Goal: Information Seeking & Learning: Learn about a topic

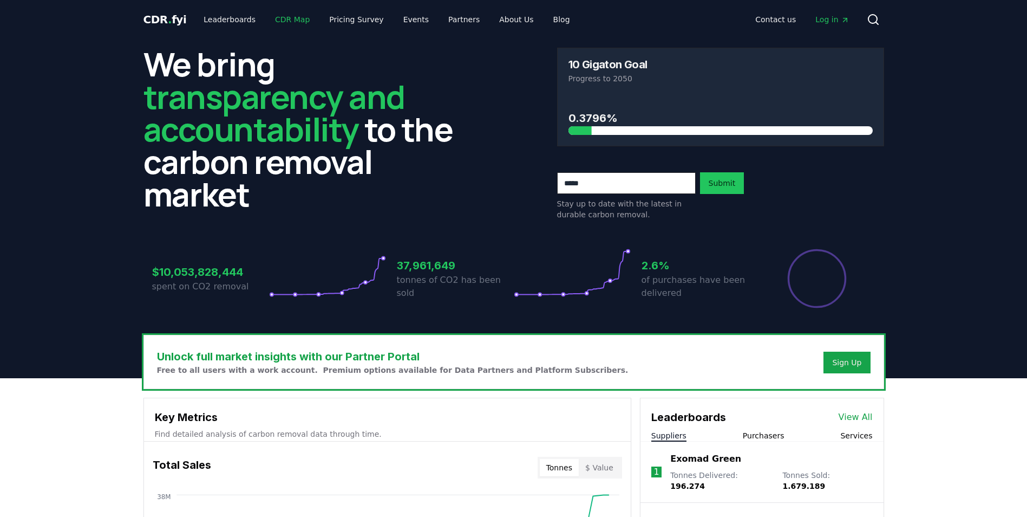
click at [266, 15] on link "CDR Map" at bounding box center [292, 19] width 52 height 19
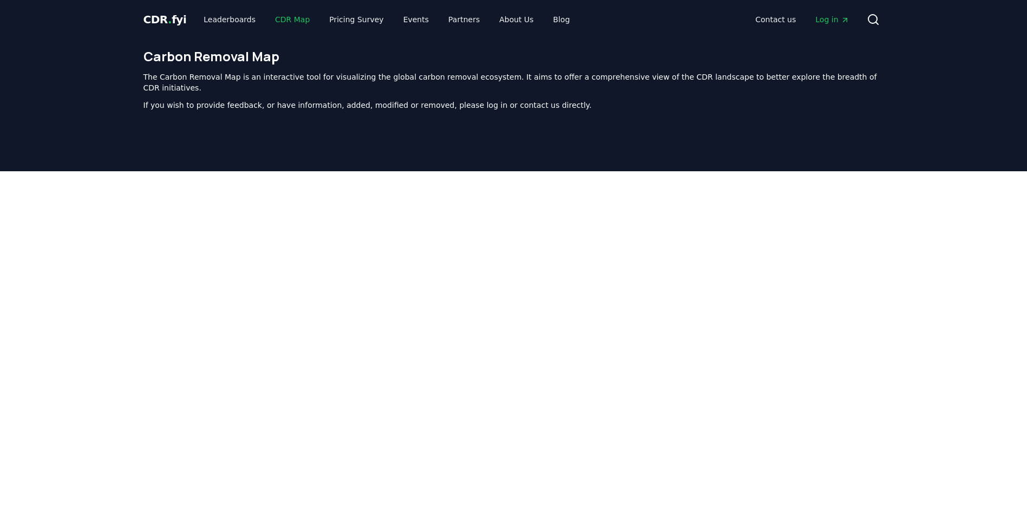
click at [266, 15] on link "CDR Map" at bounding box center [292, 19] width 52 height 19
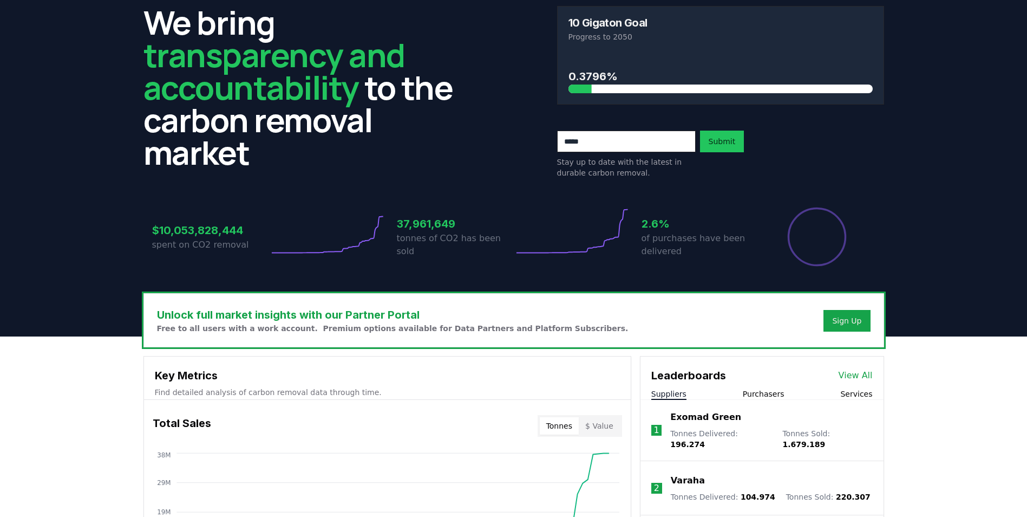
scroll to position [217, 0]
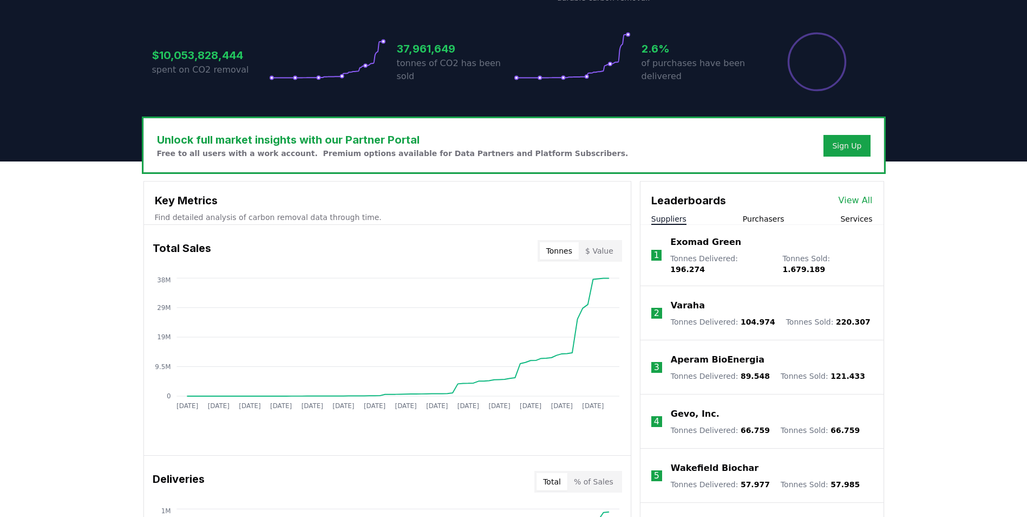
click at [861, 194] on link "View All" at bounding box center [856, 200] width 34 height 13
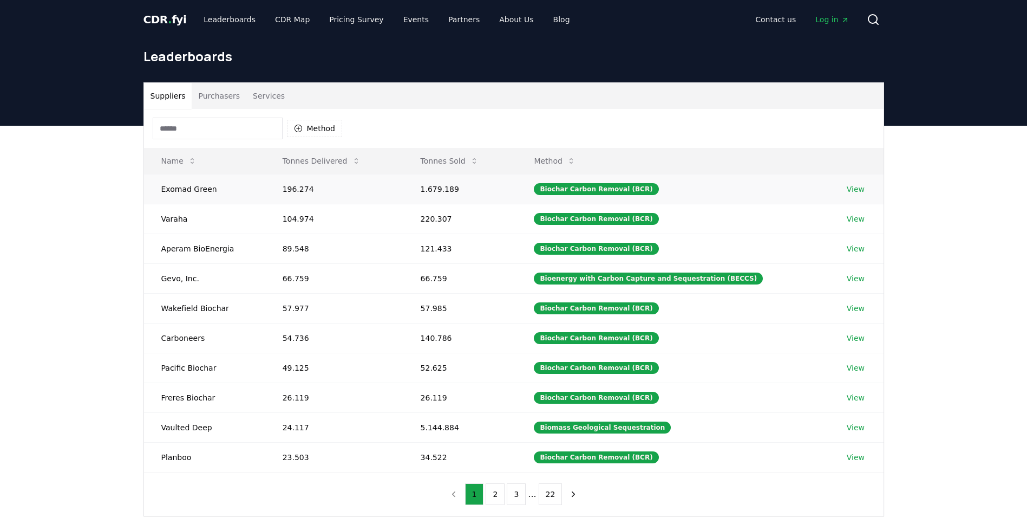
click at [857, 184] on link "View" at bounding box center [856, 189] width 18 height 11
click at [853, 213] on link "View" at bounding box center [856, 218] width 18 height 11
click at [851, 243] on link "View" at bounding box center [856, 248] width 18 height 11
click at [857, 273] on link "View" at bounding box center [856, 278] width 18 height 11
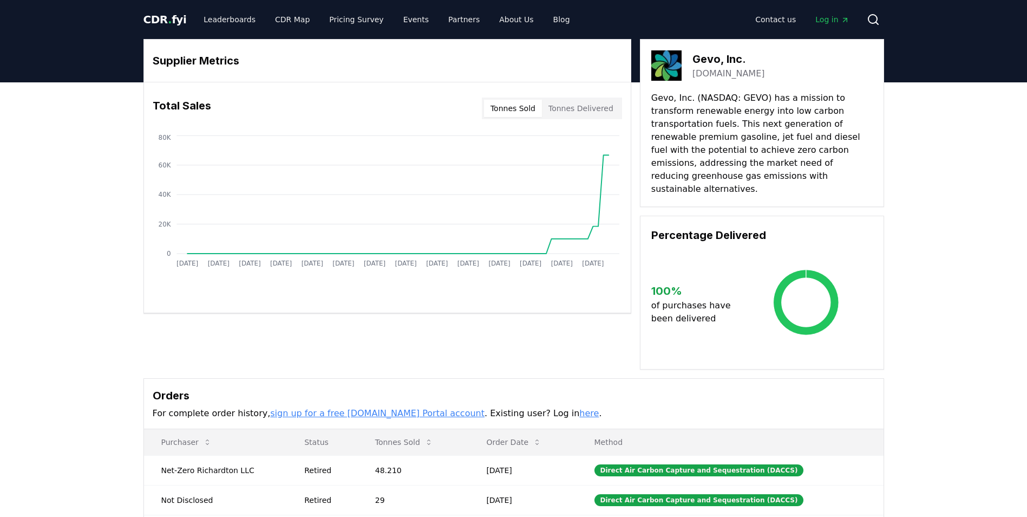
scroll to position [54, 0]
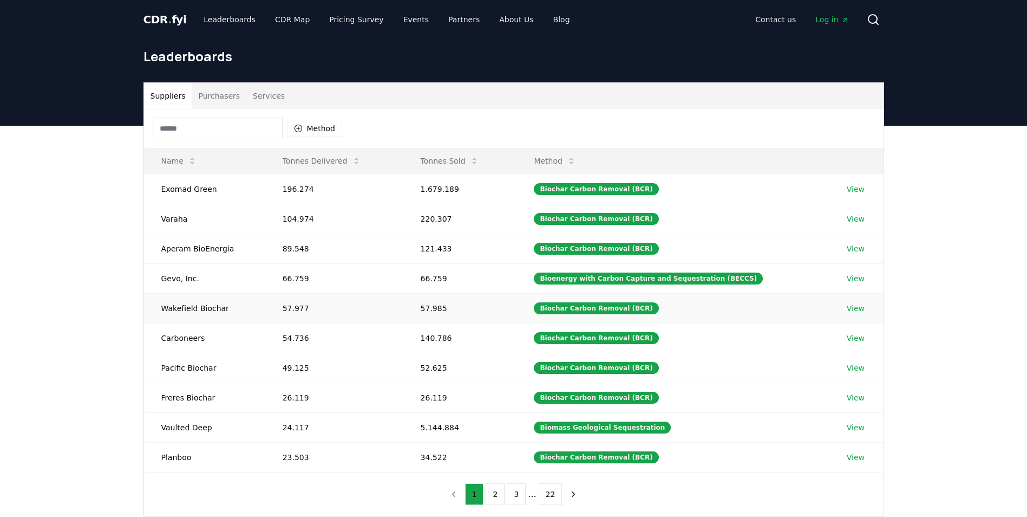
click at [851, 303] on link "View" at bounding box center [856, 308] width 18 height 11
click at [847, 392] on link "View" at bounding box center [856, 397] width 18 height 11
click at [852, 452] on link "View" at bounding box center [856, 457] width 18 height 11
click at [848, 332] on link "View" at bounding box center [856, 337] width 18 height 11
click at [848, 362] on link "View" at bounding box center [856, 367] width 18 height 11
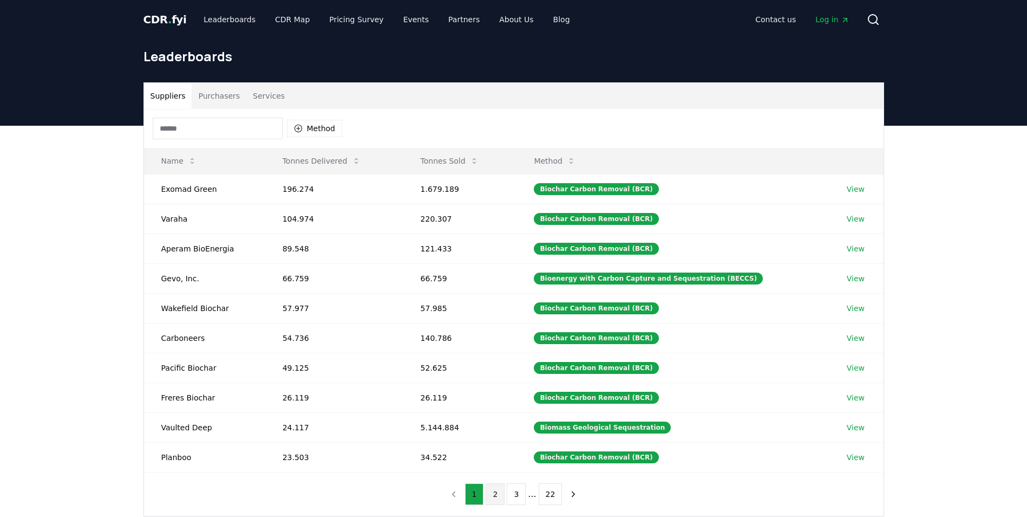
click at [499, 483] on button "2" at bounding box center [495, 494] width 19 height 22
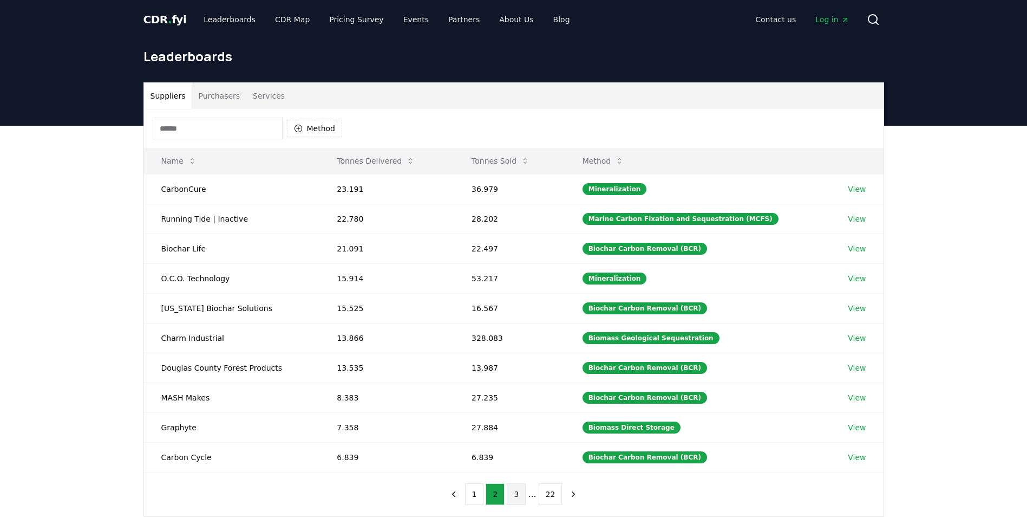
click at [513, 483] on button "3" at bounding box center [516, 494] width 19 height 22
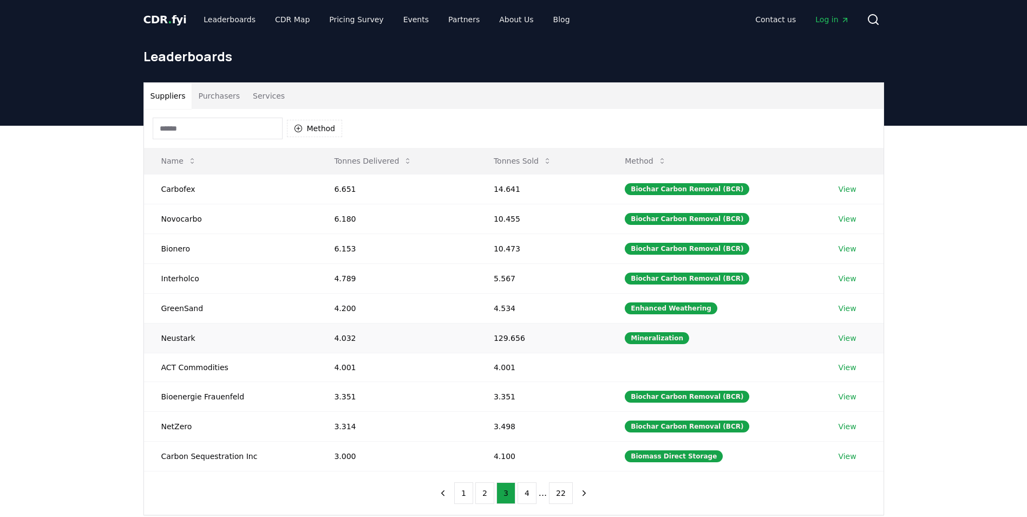
click at [842, 332] on link "View" at bounding box center [847, 337] width 18 height 11
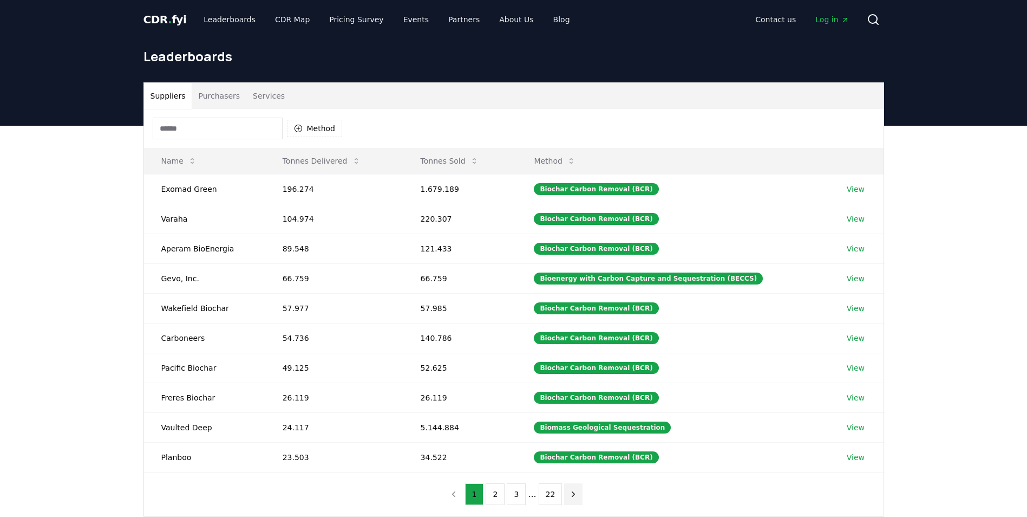
click at [569, 489] on icon "next page" at bounding box center [574, 494] width 10 height 10
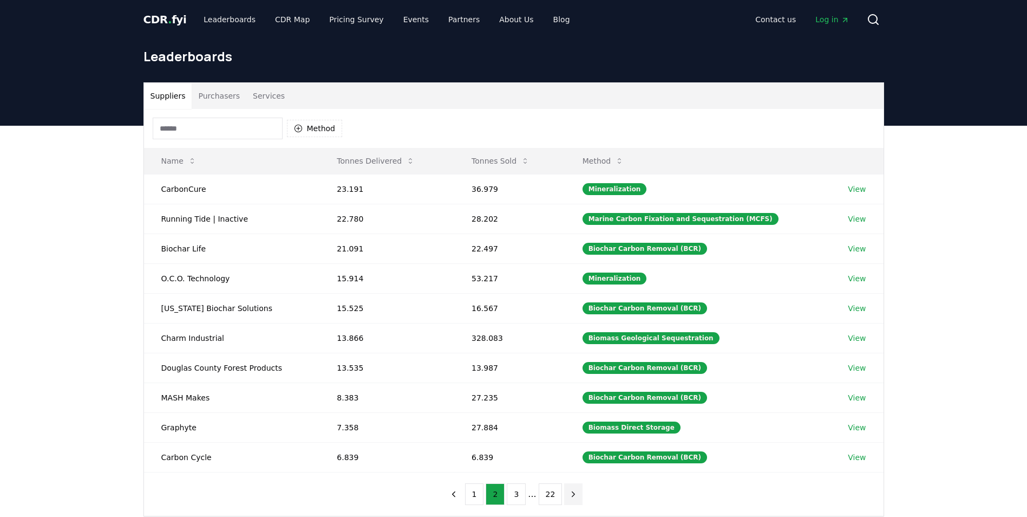
click at [569, 489] on icon "next page" at bounding box center [574, 494] width 10 height 10
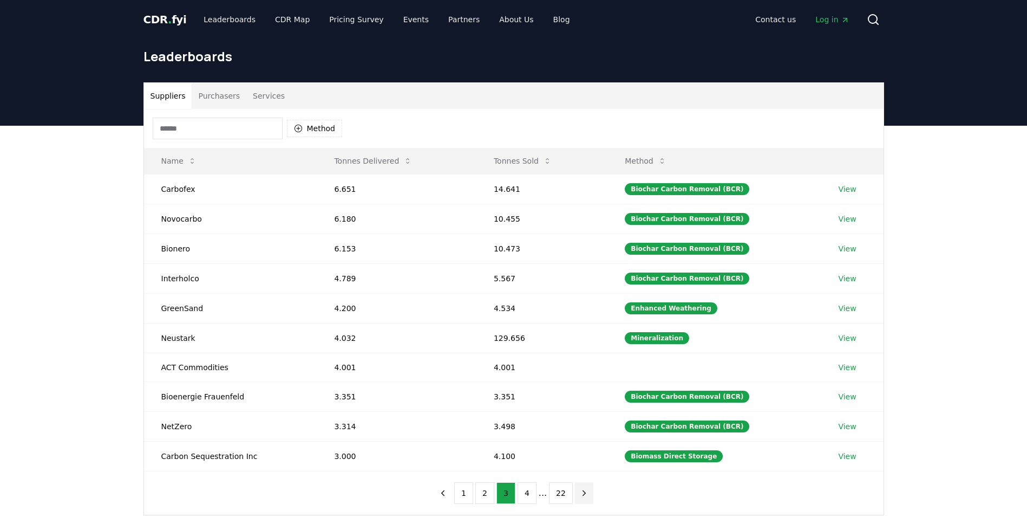
click at [575, 482] on button "next page" at bounding box center [584, 493] width 18 height 22
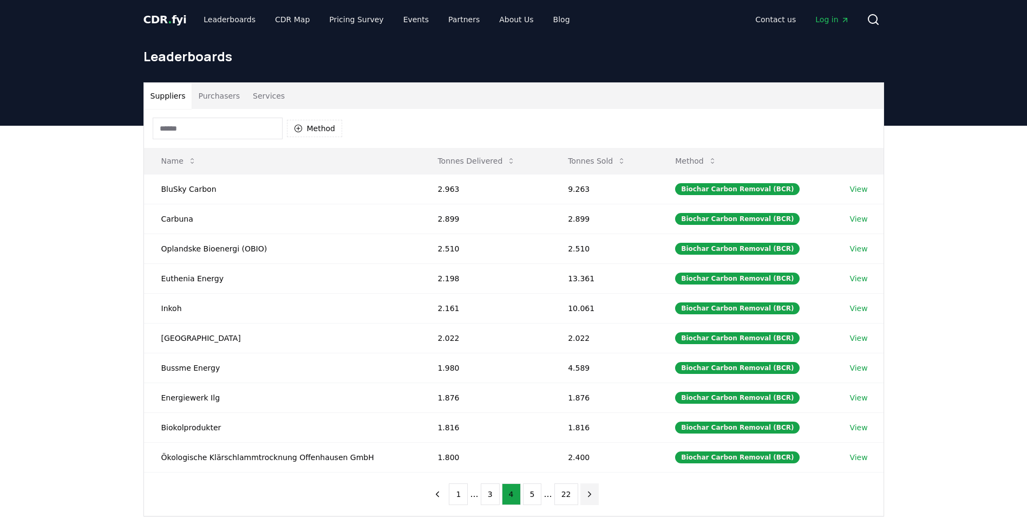
click at [585, 489] on icon "next page" at bounding box center [590, 494] width 10 height 10
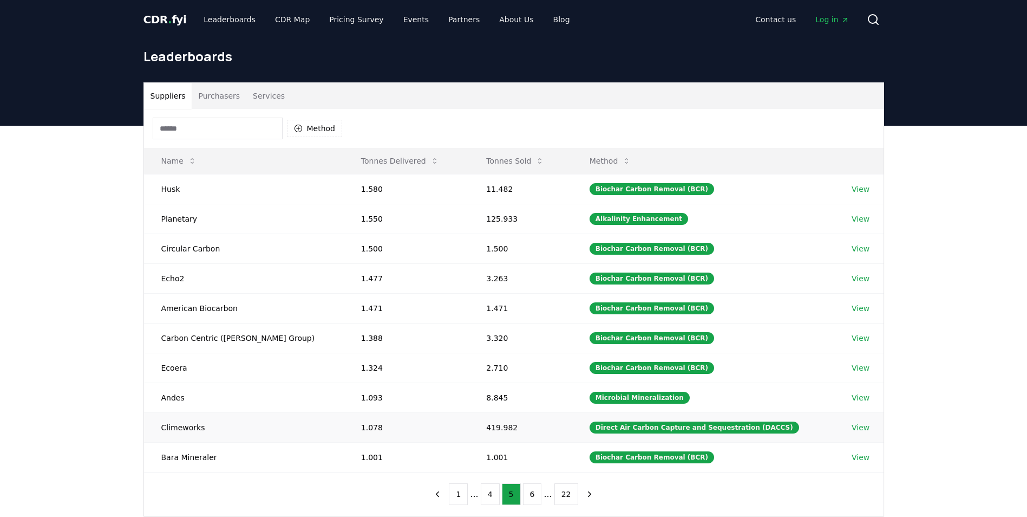
click at [852, 422] on link "View" at bounding box center [861, 427] width 18 height 11
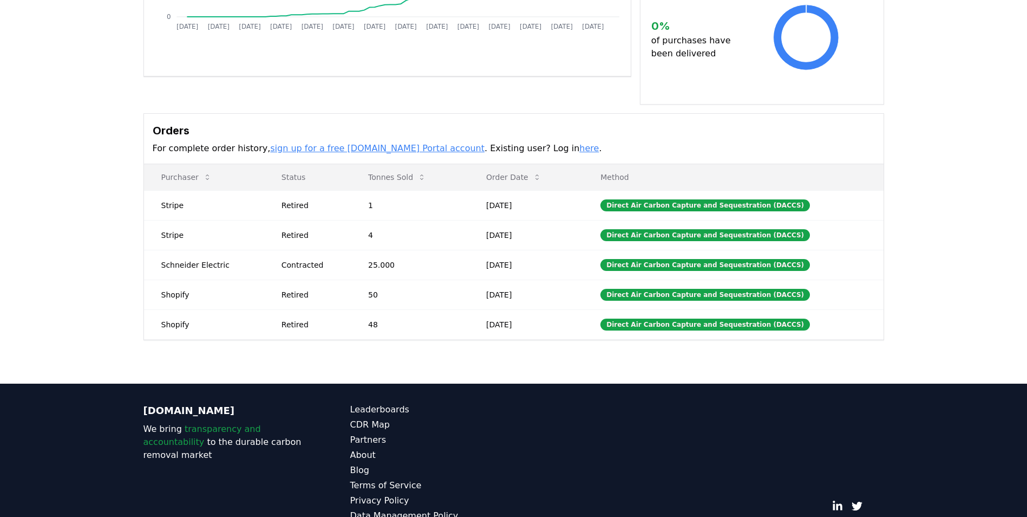
scroll to position [238, 0]
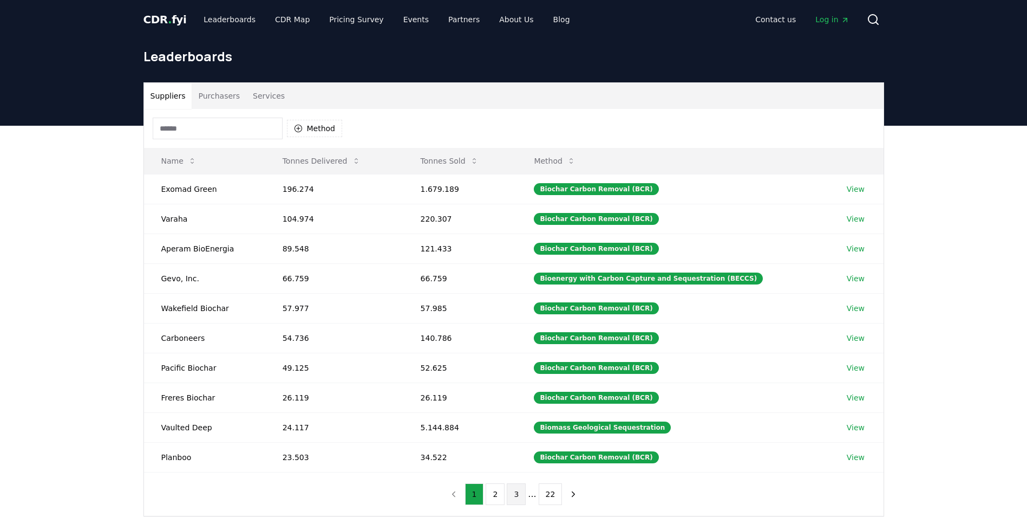
click at [522, 483] on button "3" at bounding box center [516, 494] width 19 height 22
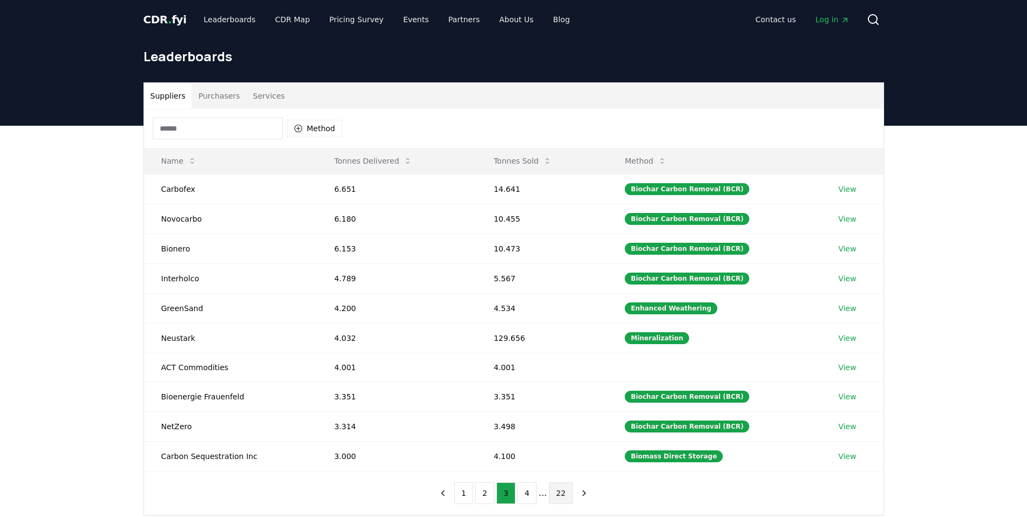
click at [549, 482] on button "22" at bounding box center [561, 493] width 24 height 22
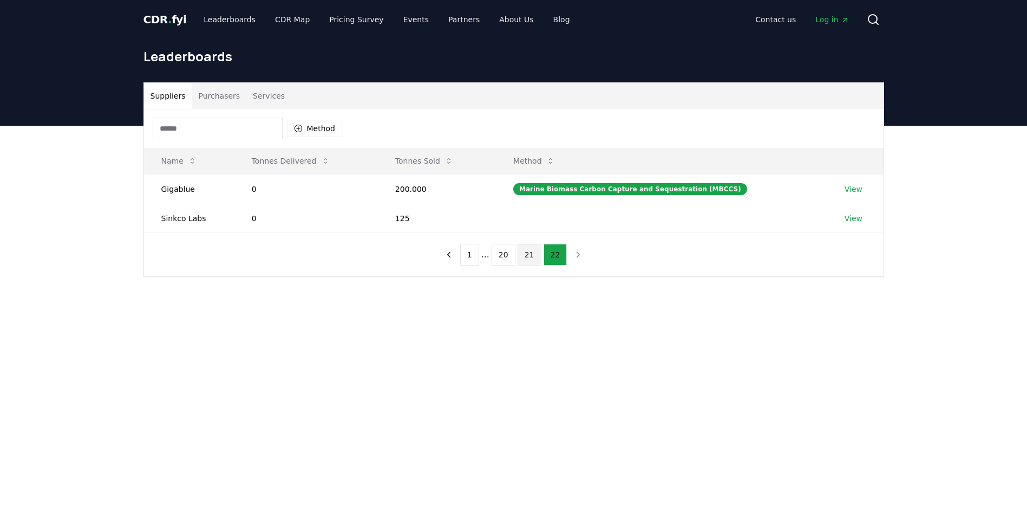
click at [527, 244] on button "21" at bounding box center [530, 255] width 24 height 22
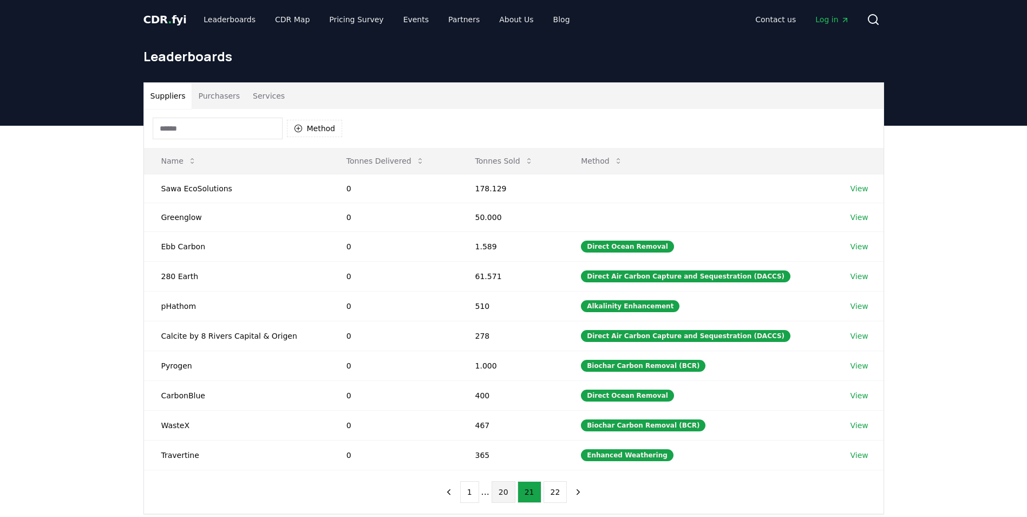
click at [505, 481] on button "20" at bounding box center [504, 492] width 24 height 22
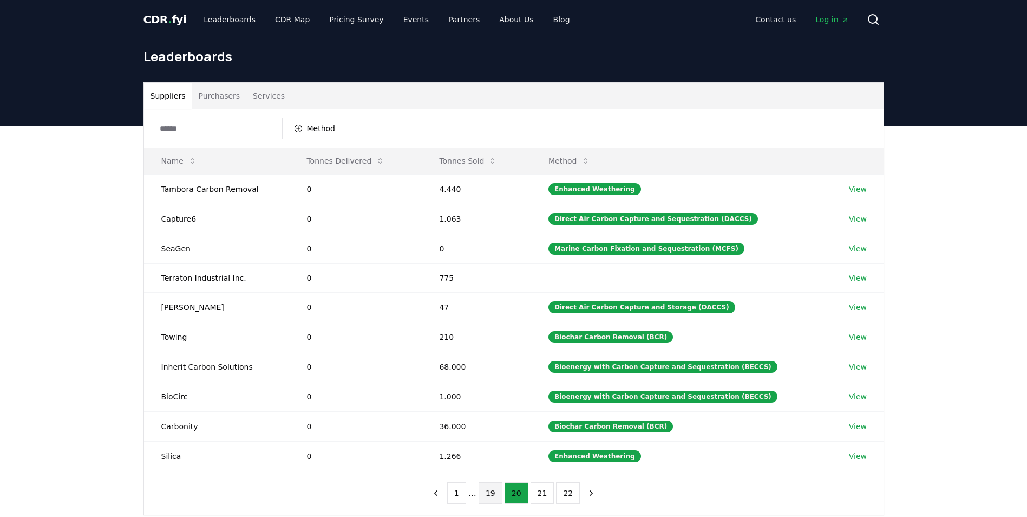
click at [491, 482] on button "19" at bounding box center [491, 493] width 24 height 22
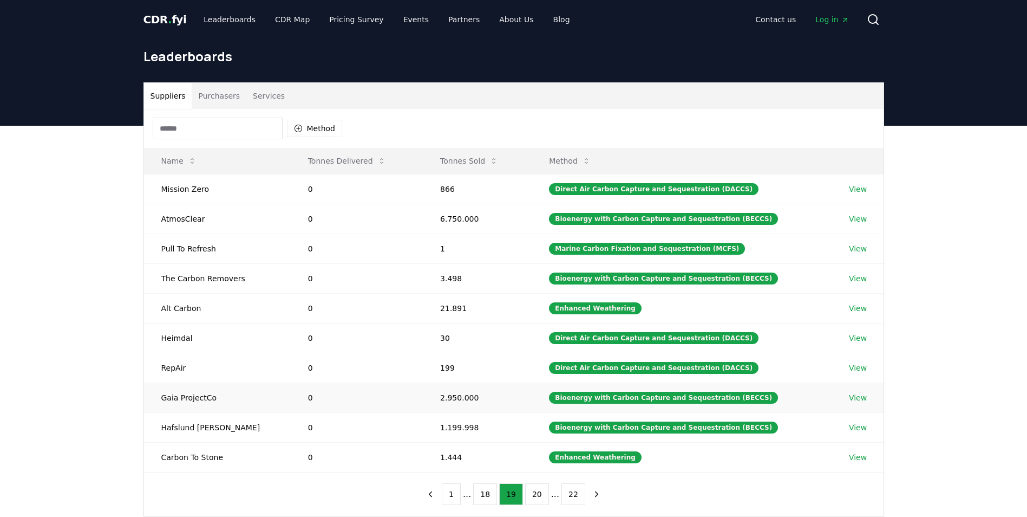
click at [853, 392] on link "View" at bounding box center [858, 397] width 18 height 11
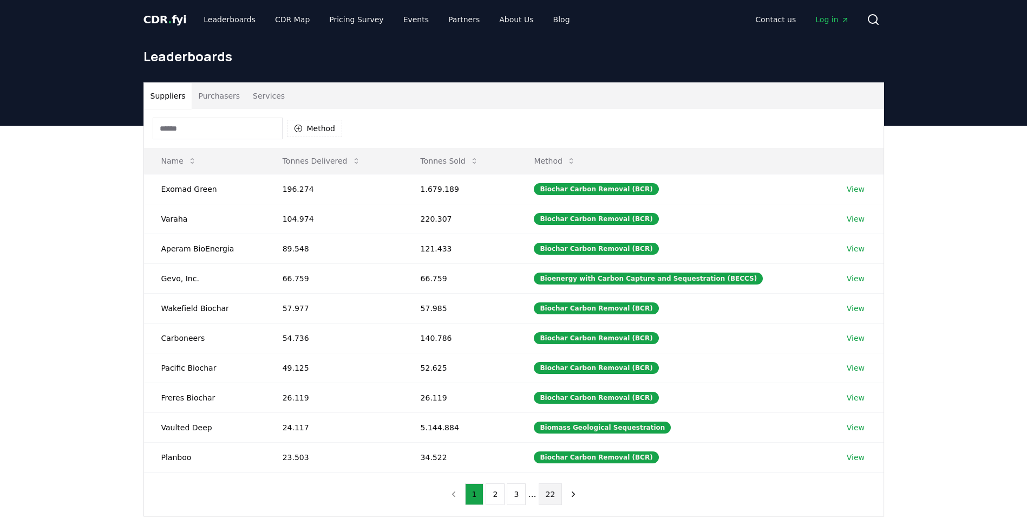
click at [539, 483] on button "22" at bounding box center [551, 494] width 24 height 22
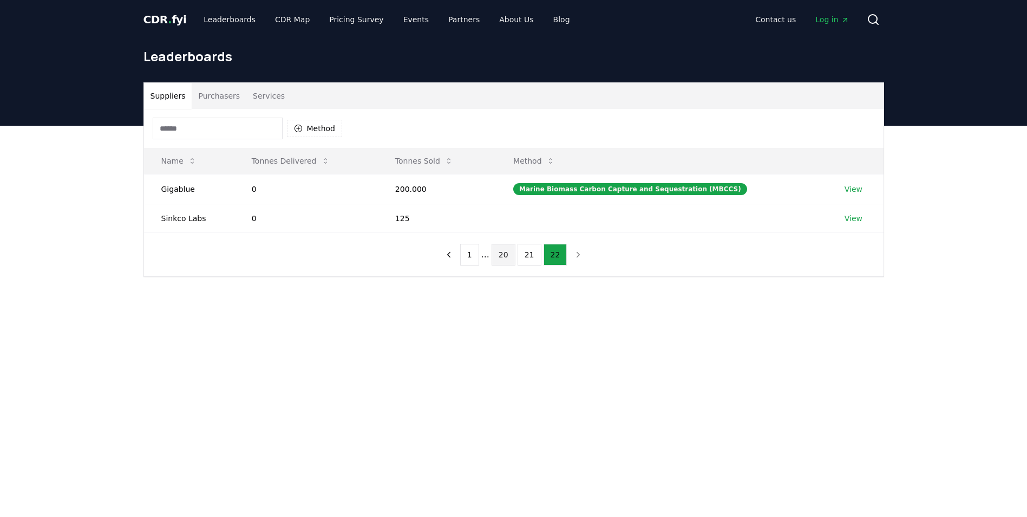
click at [502, 244] on button "20" at bounding box center [504, 255] width 24 height 22
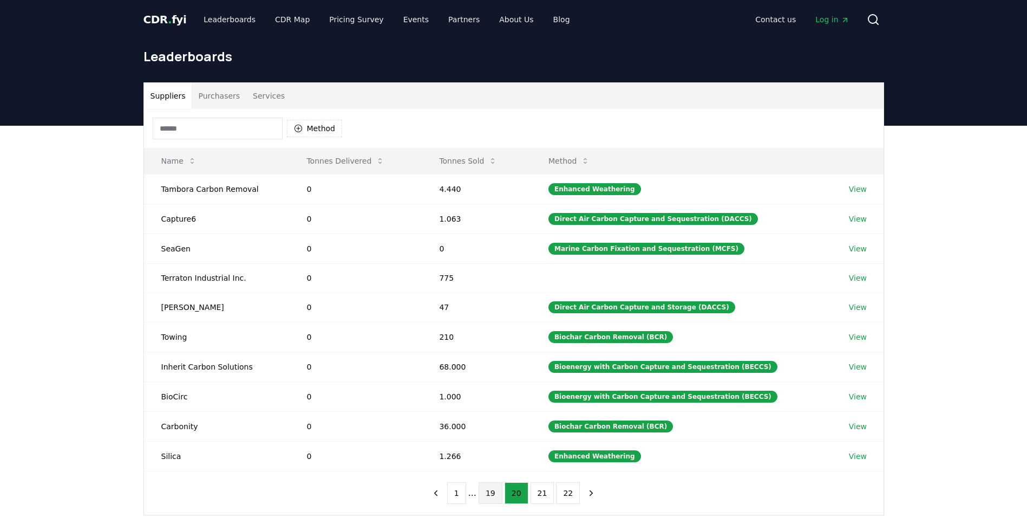
click at [493, 482] on button "19" at bounding box center [491, 493] width 24 height 22
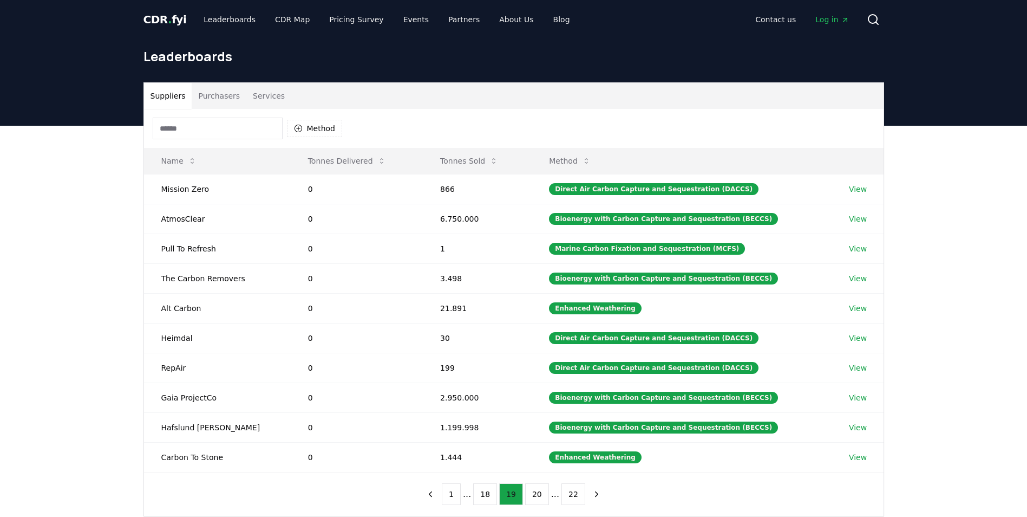
click at [493, 483] on button "18" at bounding box center [485, 494] width 24 height 22
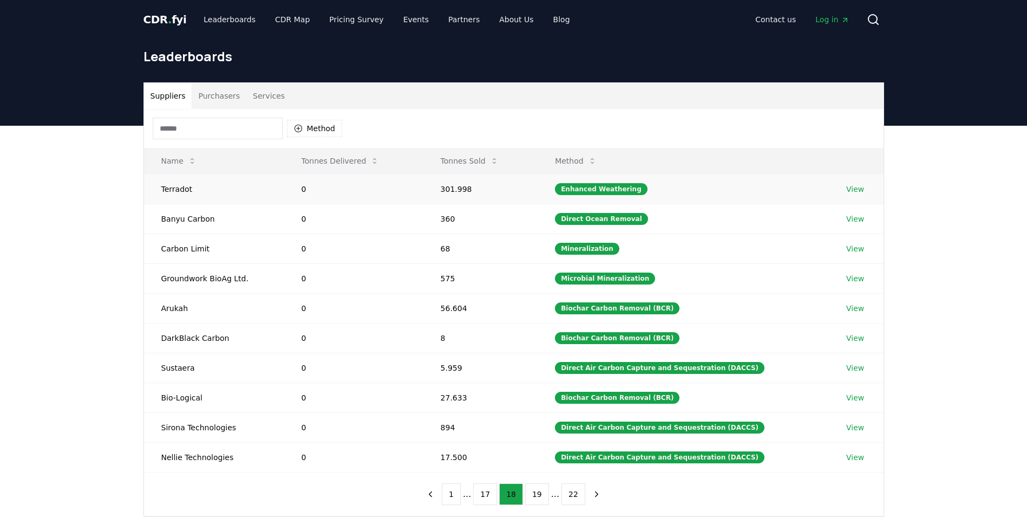
click at [851, 184] on link "View" at bounding box center [855, 189] width 18 height 11
